Goal: Task Accomplishment & Management: Complete application form

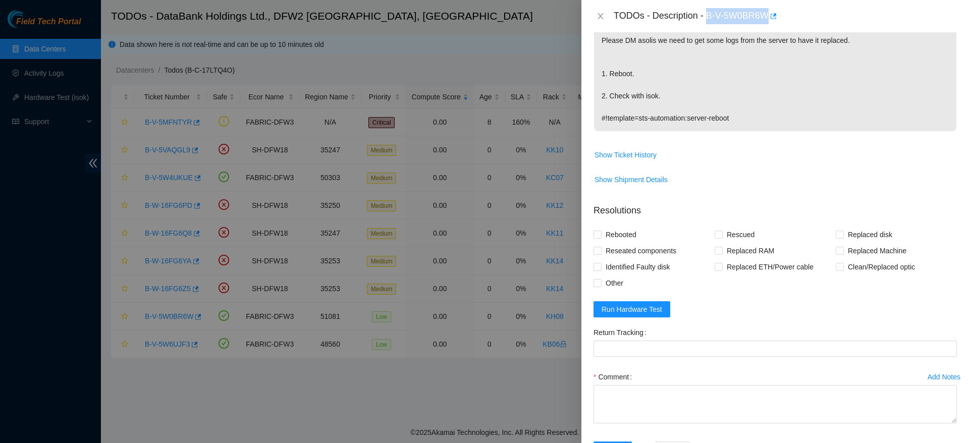
scroll to position [293, 0]
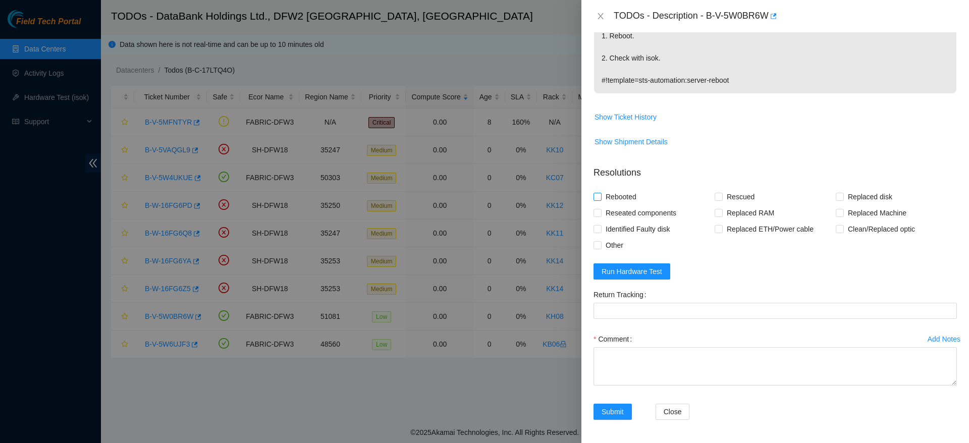
click at [619, 200] on span "Rebooted" at bounding box center [620, 197] width 39 height 16
click at [600, 200] on input "Rebooted" at bounding box center [596, 196] width 7 height 7
checkbox input "true"
click at [664, 377] on textarea "Comment" at bounding box center [774, 366] width 363 height 38
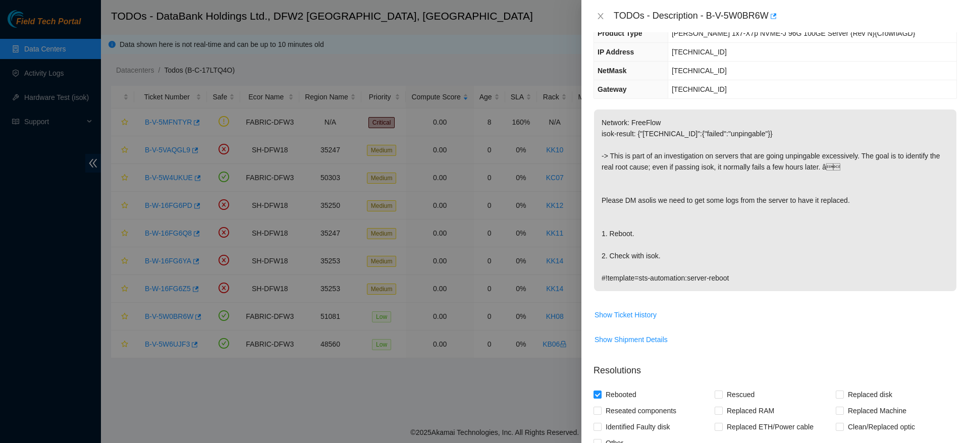
scroll to position [294, 0]
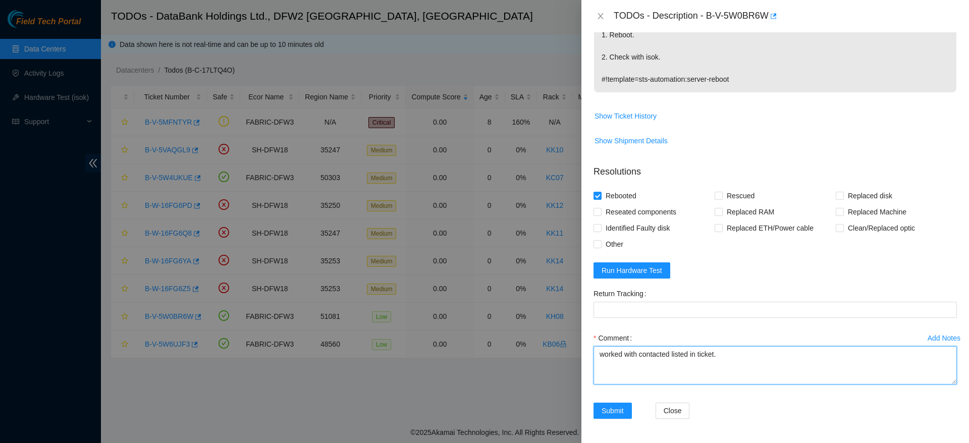
click at [670, 353] on textarea "worked with contacted listed in ticket." at bounding box center [774, 365] width 363 height 38
click at [729, 365] on textarea "worked with contact listed in ticket." at bounding box center [774, 365] width 363 height 38
click at [729, 353] on textarea "worked with contact listed in ticket. Identified green blinking PSU light," at bounding box center [774, 365] width 363 height 38
click at [743, 378] on textarea "worked with contact listed in ticket and was advised to report findings: Identi…" at bounding box center [774, 365] width 363 height 38
type textarea "worked with contact listed in ticket and was advised to report findings: Identi…"
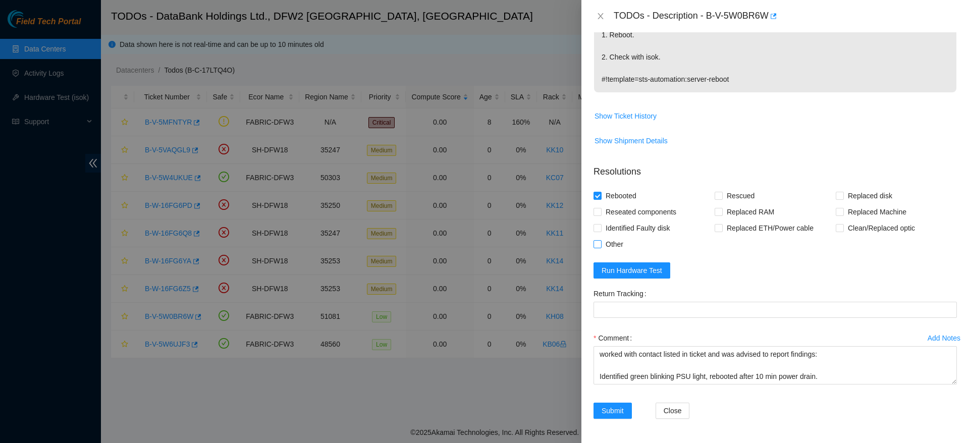
click at [604, 238] on span "Other" at bounding box center [614, 244] width 26 height 16
click at [600, 240] on input "Other" at bounding box center [596, 243] width 7 height 7
checkbox input "true"
click at [616, 406] on span "Submit" at bounding box center [612, 410] width 22 height 11
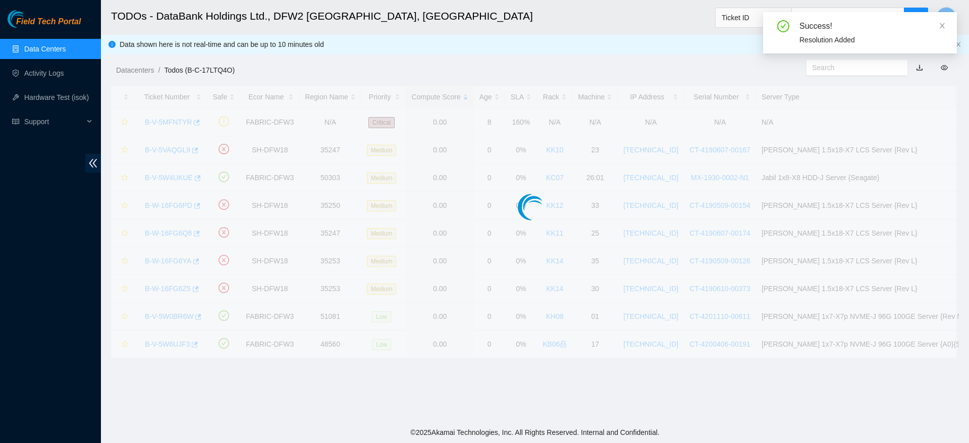
scroll to position [242, 0]
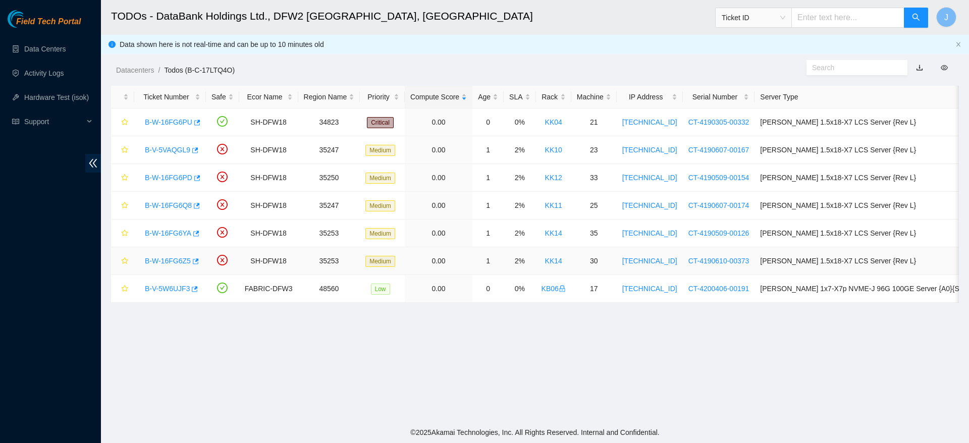
click at [183, 260] on link "B-W-16FG6Z5" at bounding box center [168, 261] width 46 height 8
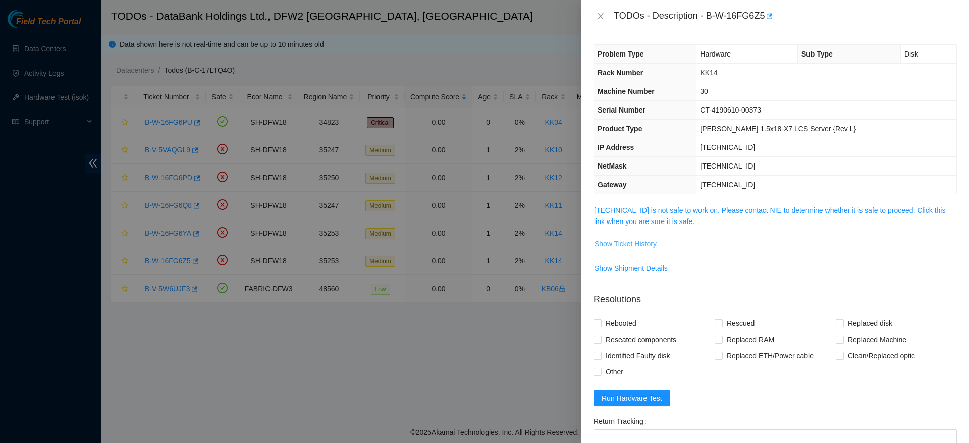
click at [642, 244] on span "Show Ticket History" at bounding box center [625, 243] width 62 height 11
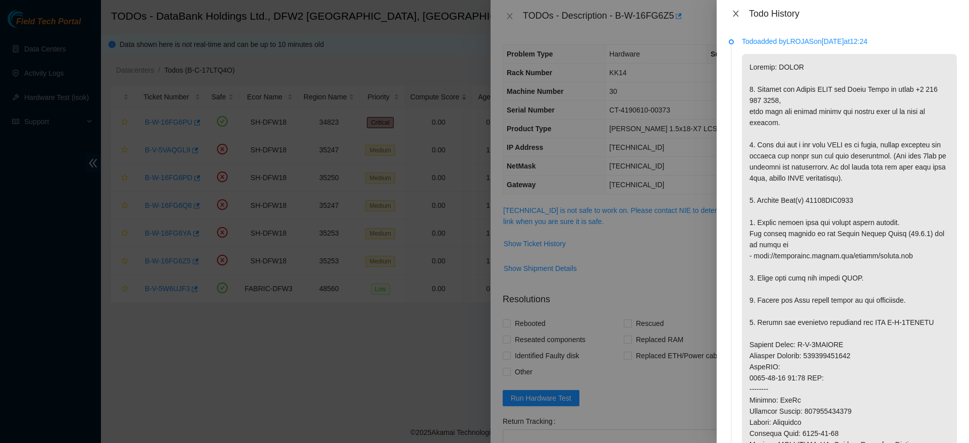
click at [736, 17] on icon "close" at bounding box center [735, 14] width 8 height 8
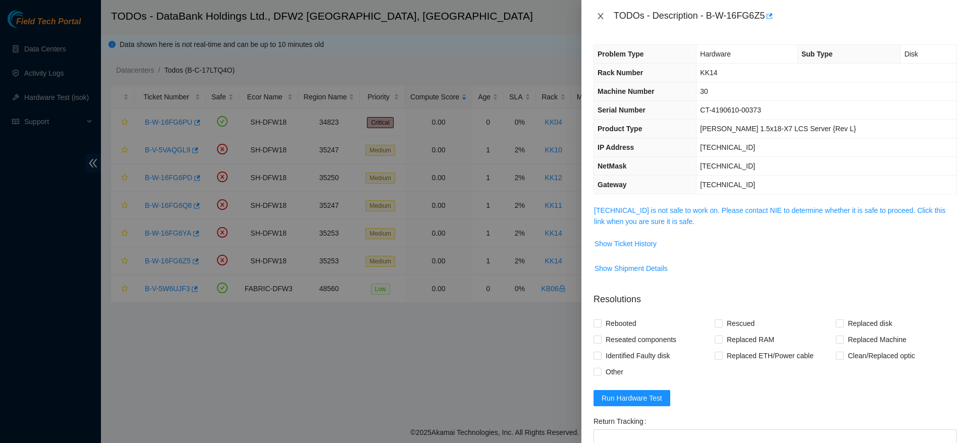
click at [605, 18] on button "Close" at bounding box center [600, 17] width 14 height 10
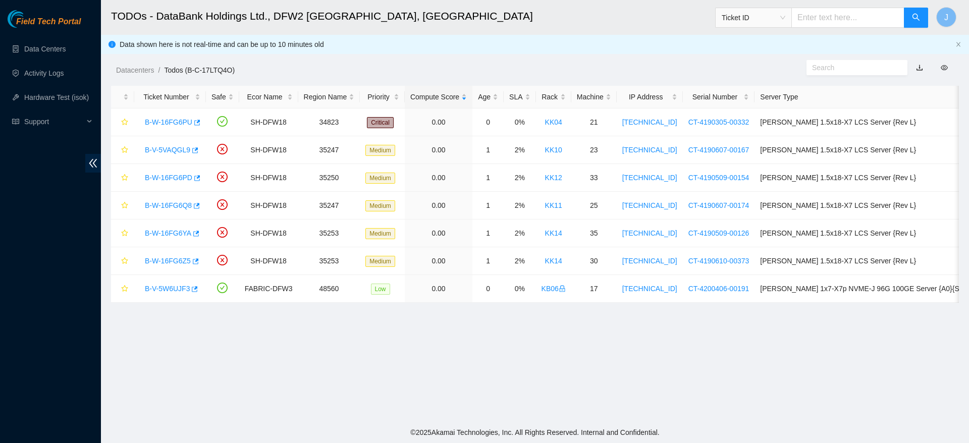
click at [541, 23] on h2 "TODOs - DataBank Holdings Ltd., DFW2 [GEOGRAPHIC_DATA], [GEOGRAPHIC_DATA]" at bounding box center [443, 16] width 664 height 32
click at [174, 285] on link "B-V-5W6UJF3" at bounding box center [167, 288] width 45 height 8
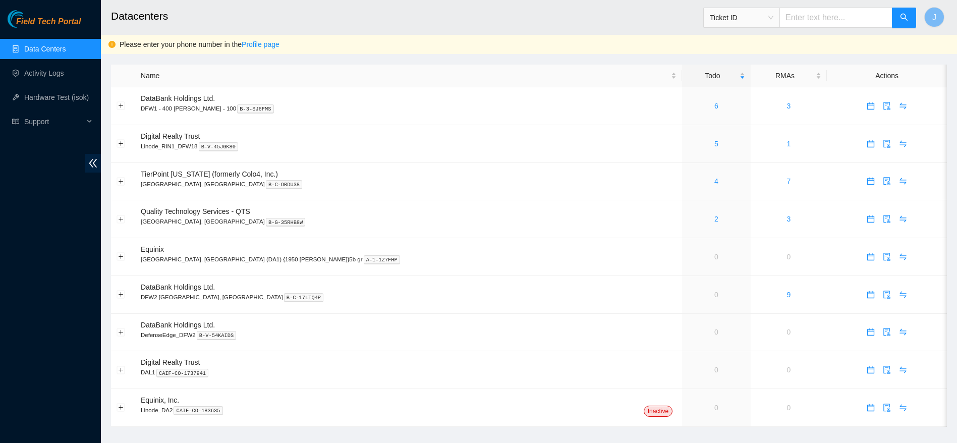
click at [66, 45] on link "Data Centers" at bounding box center [44, 49] width 41 height 8
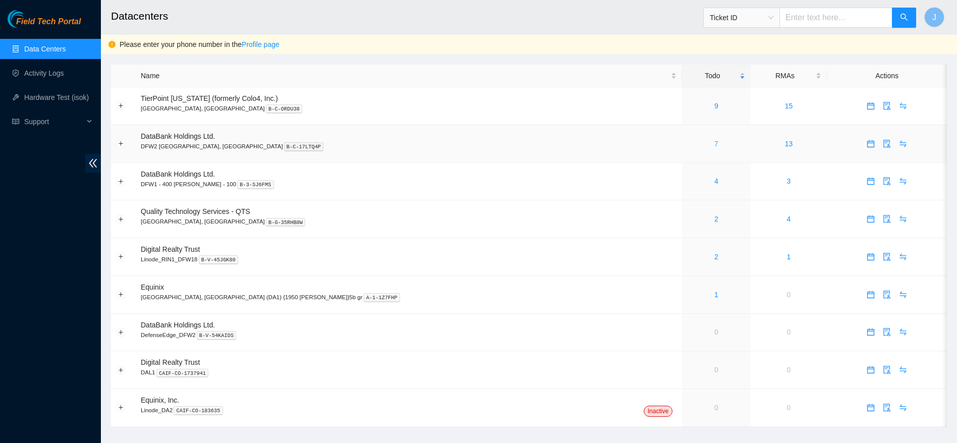
click at [714, 142] on link "7" at bounding box center [716, 144] width 4 height 8
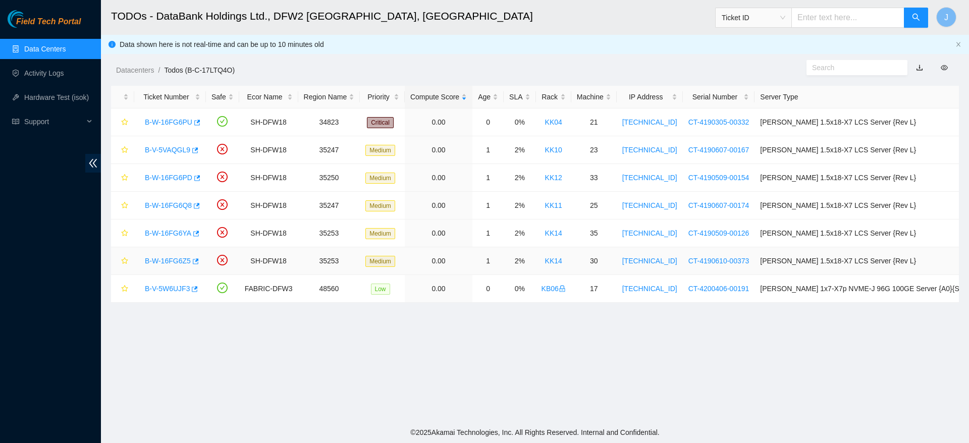
click at [171, 262] on link "B-W-16FG6Z5" at bounding box center [168, 261] width 46 height 8
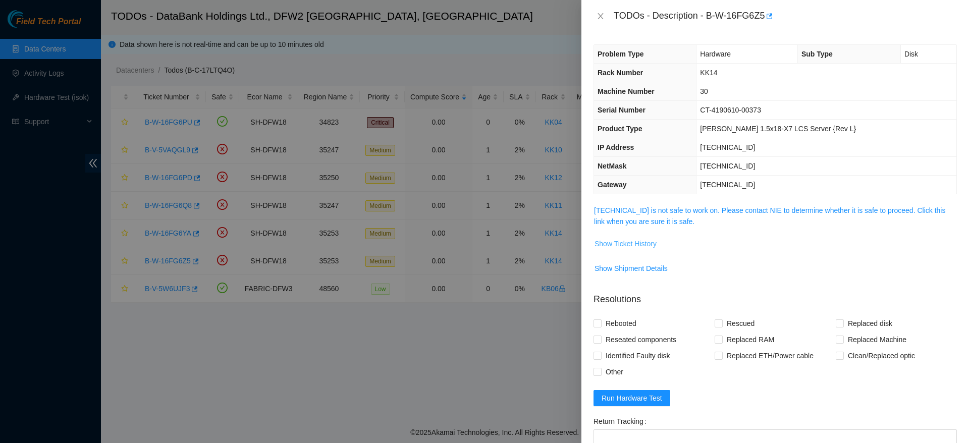
click at [613, 240] on span "Show Ticket History" at bounding box center [625, 243] width 62 height 11
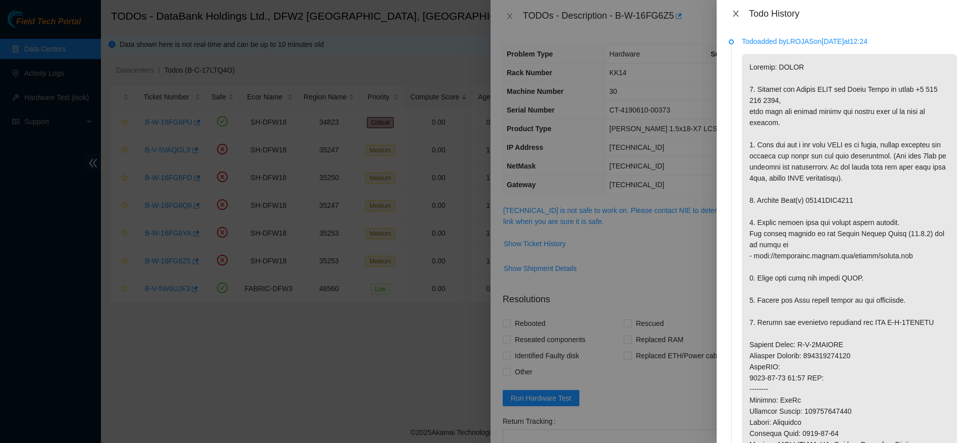
click at [730, 12] on button "Close" at bounding box center [735, 14] width 14 height 10
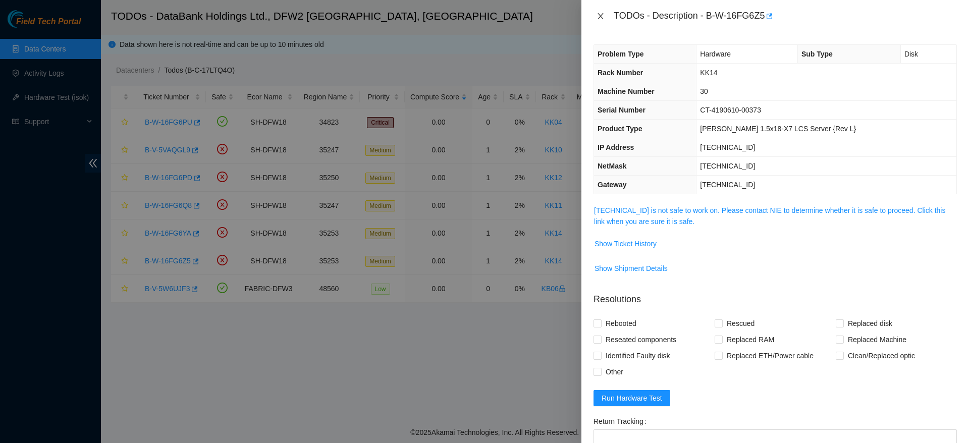
click at [600, 19] on icon "close" at bounding box center [600, 16] width 8 height 8
